Goal: Use online tool/utility: Utilize a website feature to perform a specific function

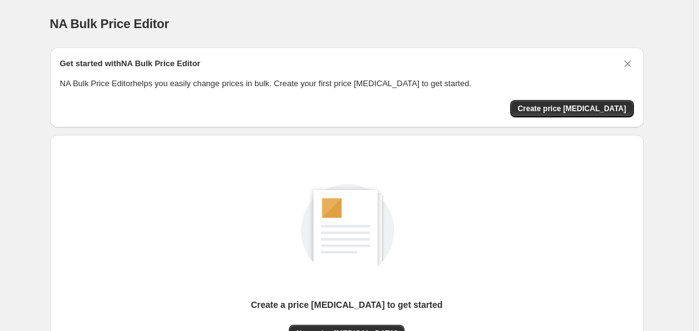
scroll to position [137, 0]
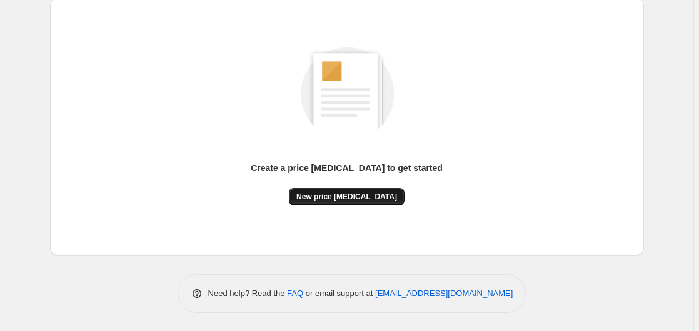
click at [322, 198] on span "New price change job" at bounding box center [346, 197] width 101 height 10
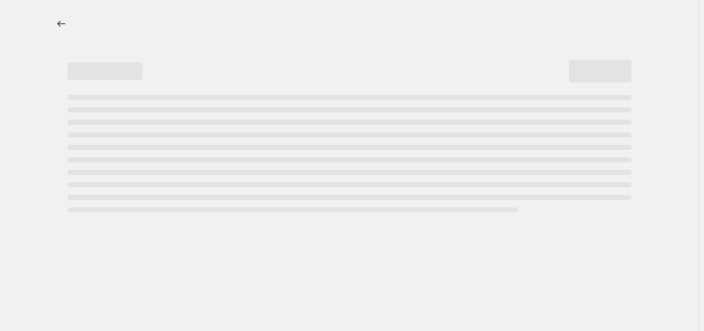
select select "percentage"
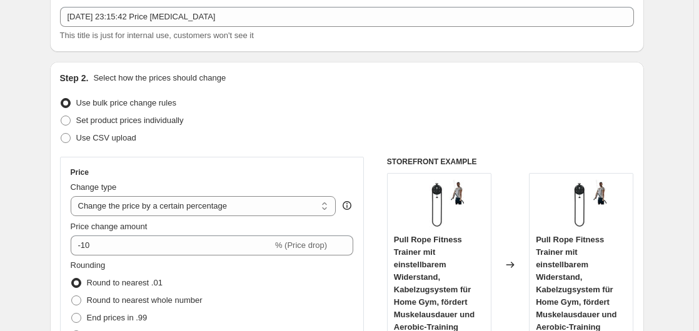
scroll to position [191, 0]
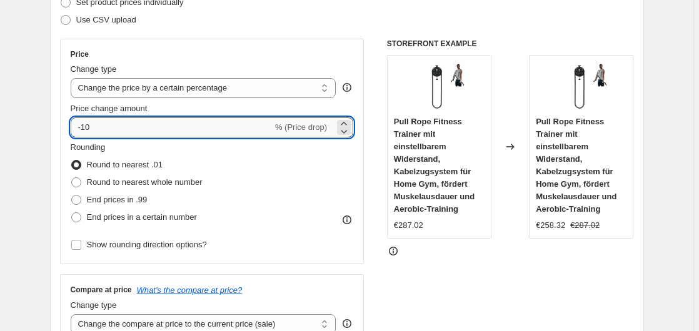
click at [149, 128] on input "-10" at bounding box center [172, 128] width 202 height 20
type input "-1"
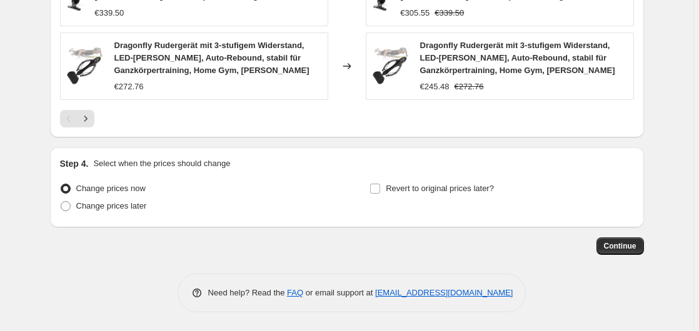
scroll to position [1014, 0]
type input "-35"
click at [625, 249] on span "Continue" at bounding box center [620, 246] width 33 height 10
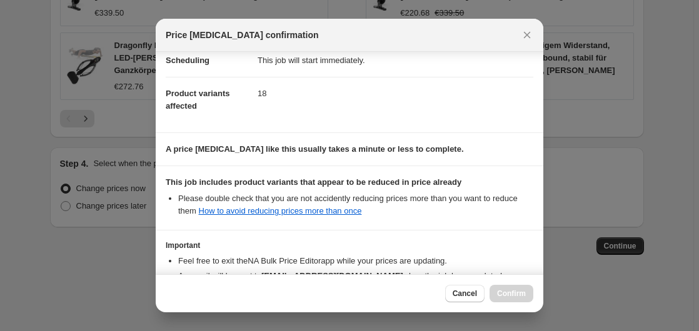
scroll to position [198, 0]
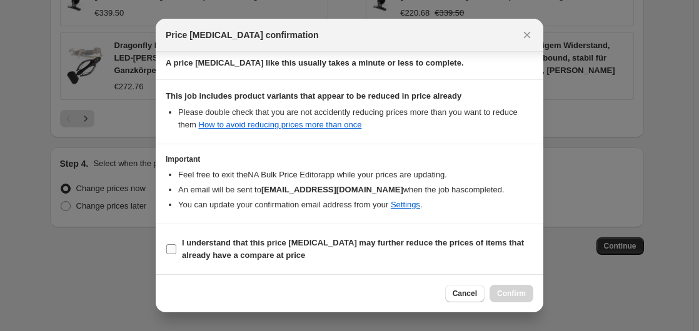
click at [204, 256] on b "I understand that this price change job may further reduce the prices of items …" at bounding box center [353, 249] width 342 height 22
click at [176, 254] on input "I understand that this price change job may further reduce the prices of items …" at bounding box center [171, 249] width 10 height 10
checkbox input "true"
click at [530, 287] on button "Confirm" at bounding box center [512, 294] width 44 height 18
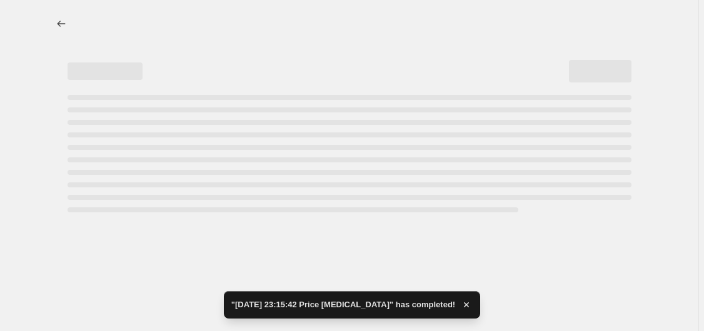
select select "percentage"
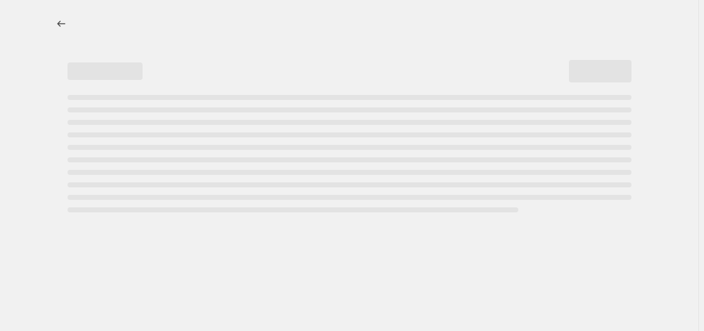
select select "percentage"
